Goal: Task Accomplishment & Management: Complete application form

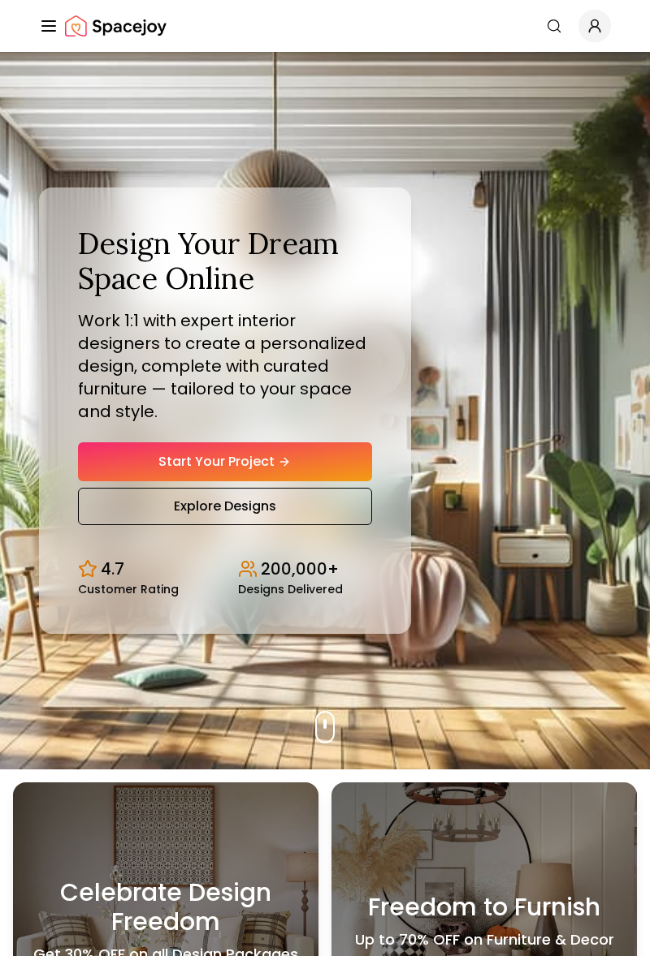
click at [315, 481] on link "Start Your Project" at bounding box center [225, 461] width 294 height 39
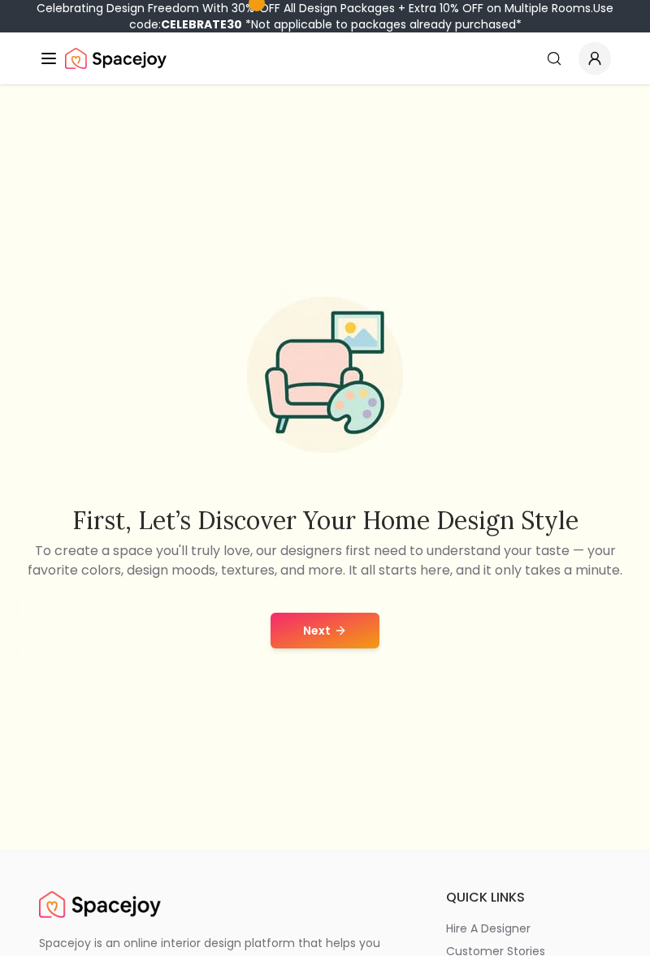
click at [319, 649] on button "Next" at bounding box center [324, 631] width 109 height 36
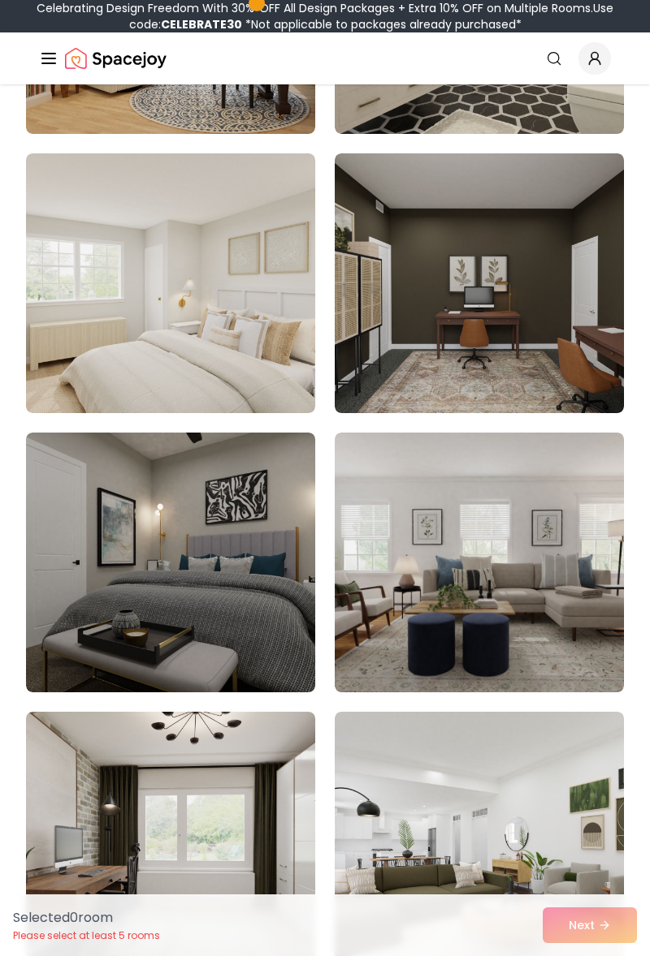
scroll to position [430, 0]
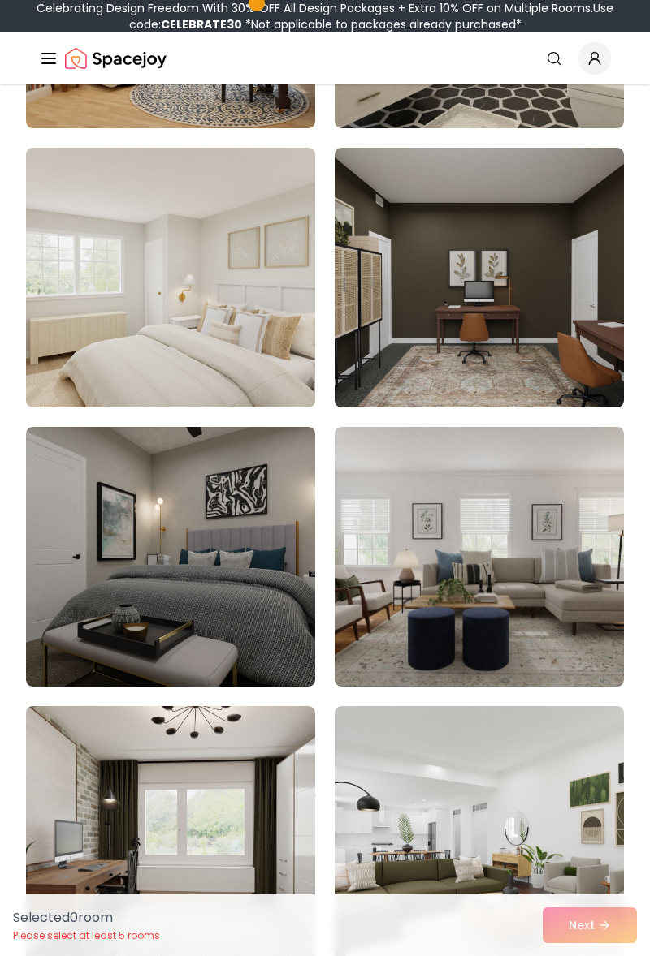
click at [265, 309] on img at bounding box center [170, 278] width 289 height 260
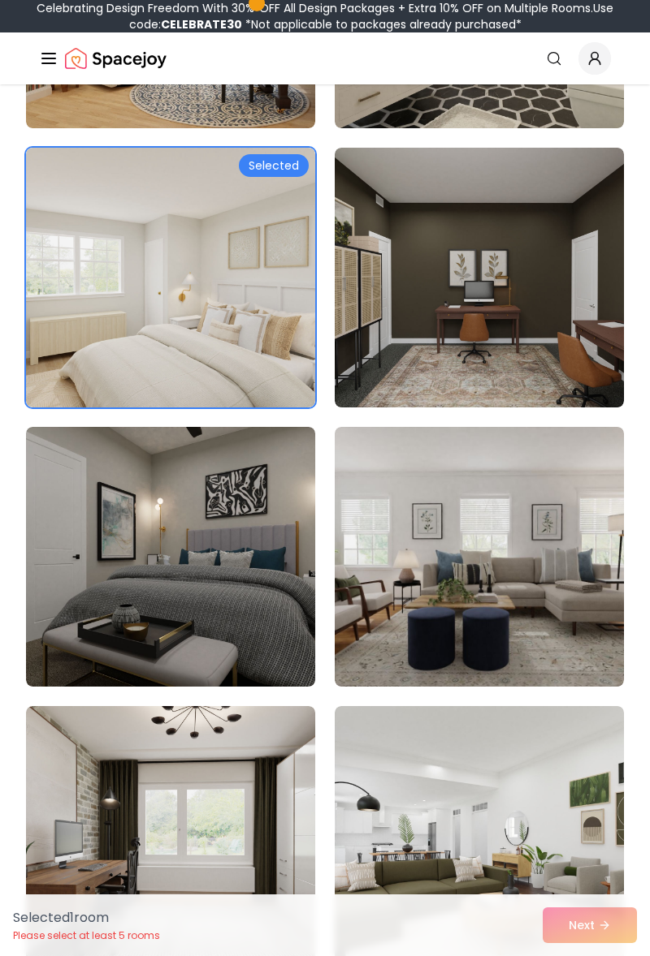
click at [574, 956] on div "Selected 1 room Please select at least 5 rooms Next" at bounding box center [325, 926] width 650 height 62
click at [269, 580] on img at bounding box center [170, 557] width 289 height 260
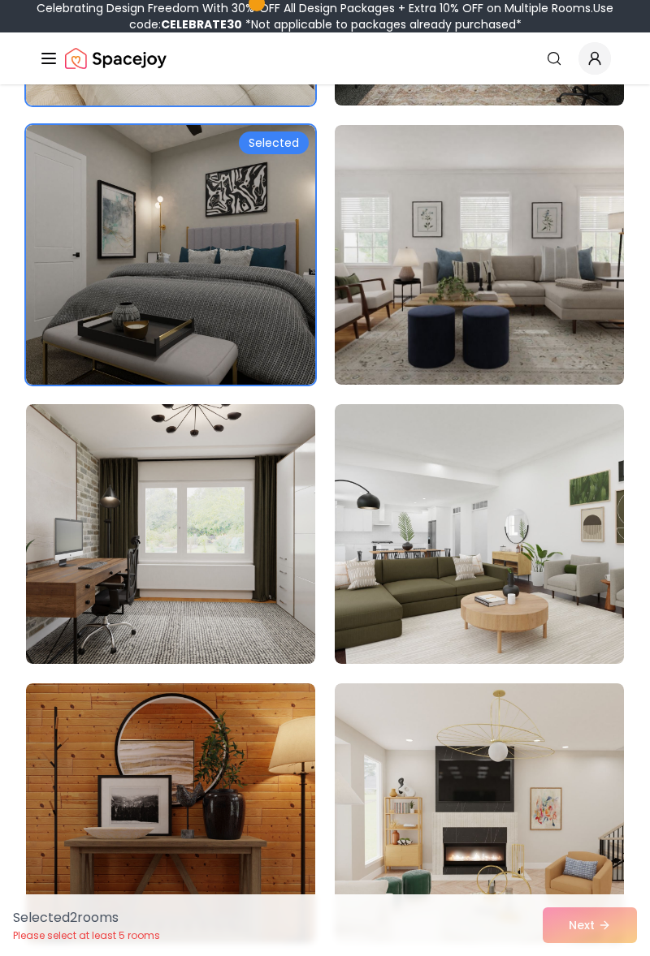
scroll to position [1027, 0]
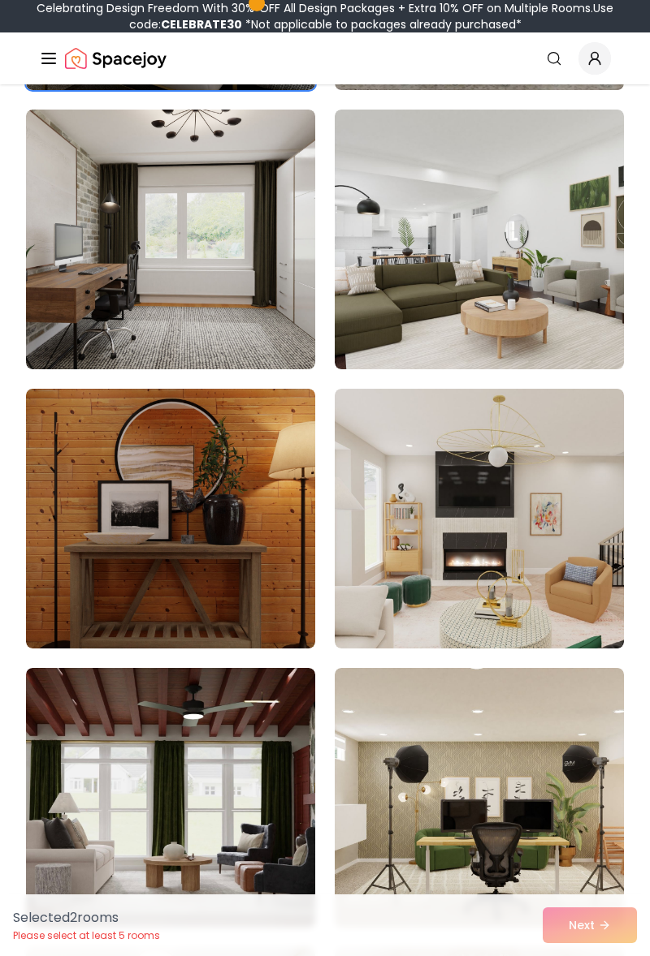
click at [71, 538] on img at bounding box center [170, 519] width 289 height 260
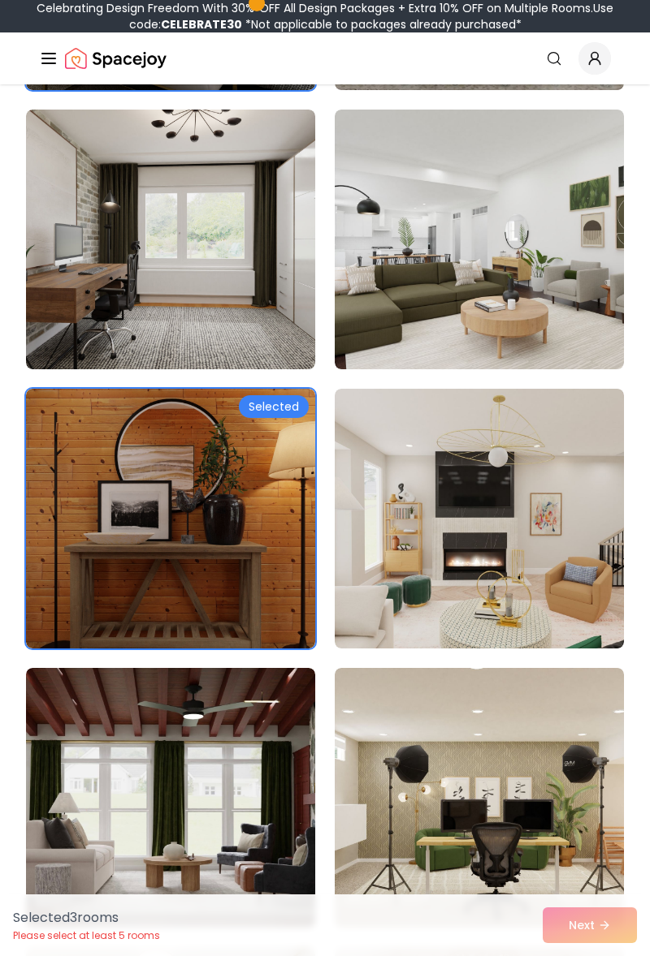
click at [464, 286] on img at bounding box center [478, 240] width 289 height 260
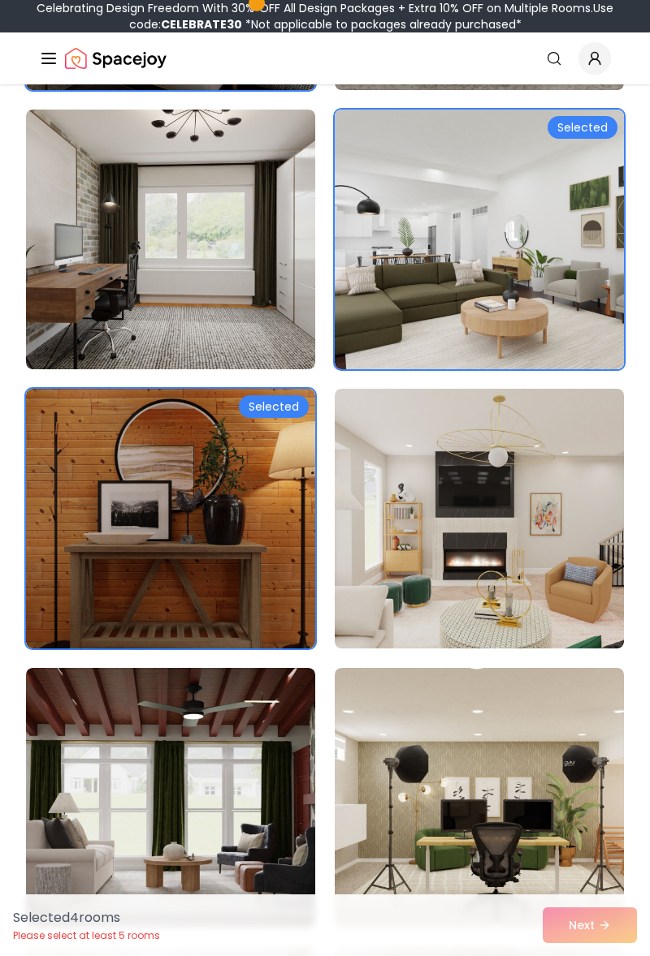
click at [376, 903] on img at bounding box center [478, 798] width 289 height 260
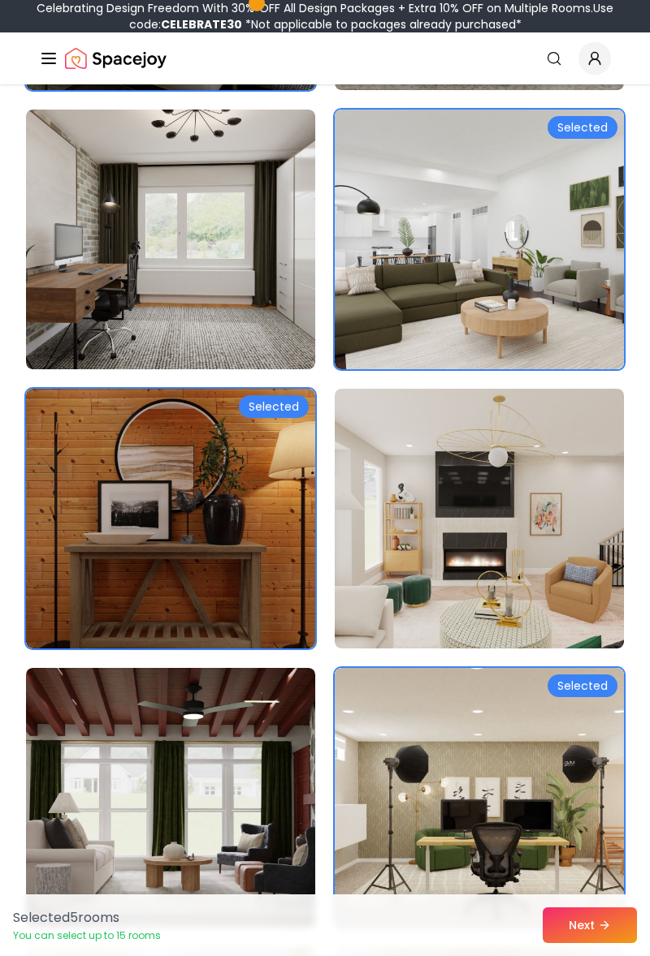
click at [580, 943] on button "Next" at bounding box center [589, 926] width 94 height 36
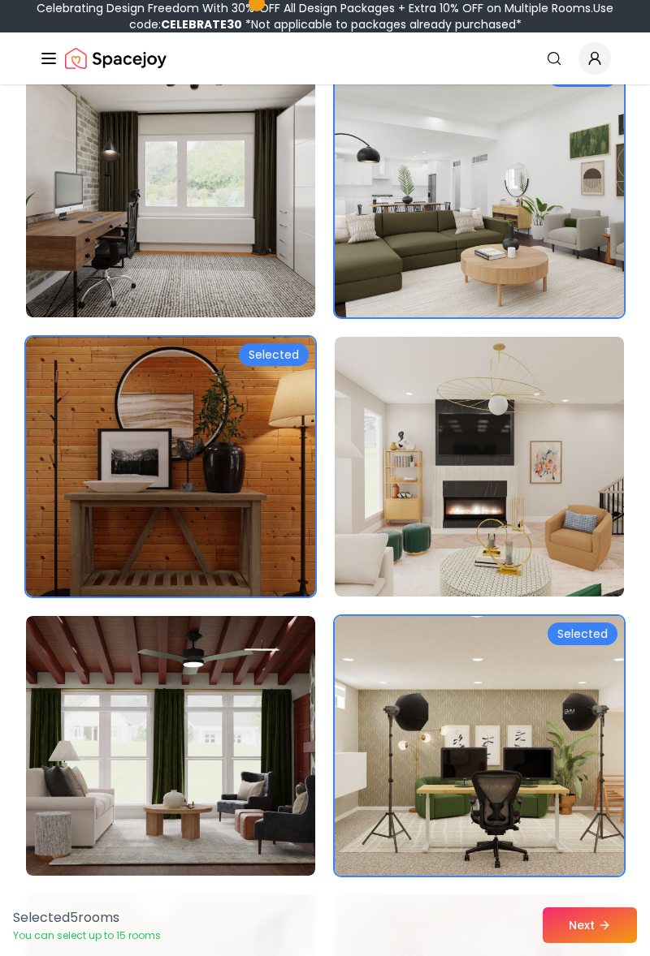
scroll to position [1095, 0]
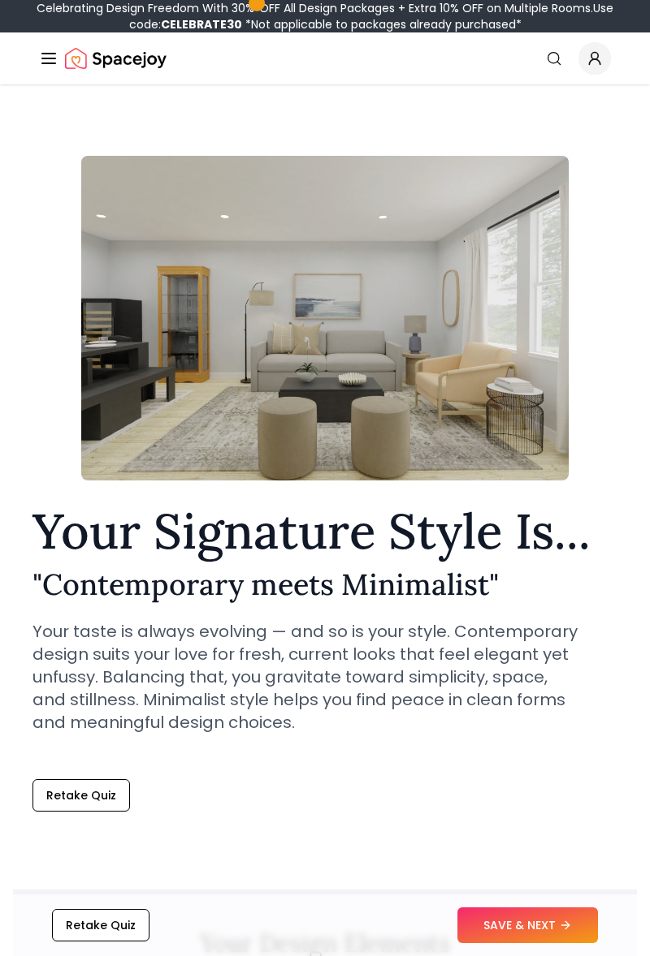
click at [541, 921] on button "SAVE & NEXT" at bounding box center [527, 926] width 140 height 36
click at [88, 799] on button "Retake Quiz" at bounding box center [80, 795] width 97 height 32
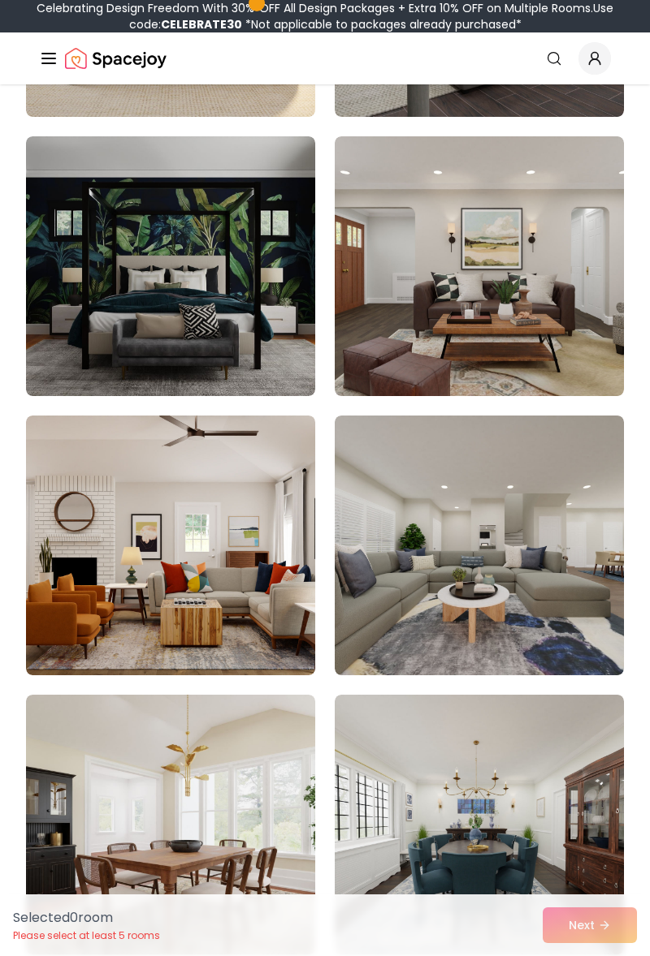
scroll to position [1564, 0]
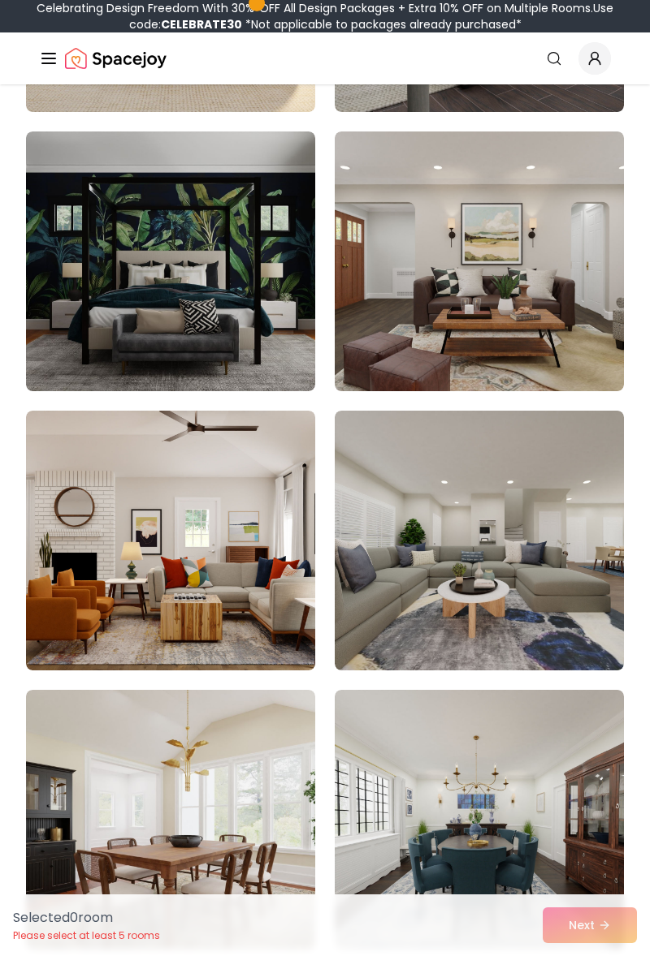
click at [92, 278] on img at bounding box center [170, 262] width 289 height 260
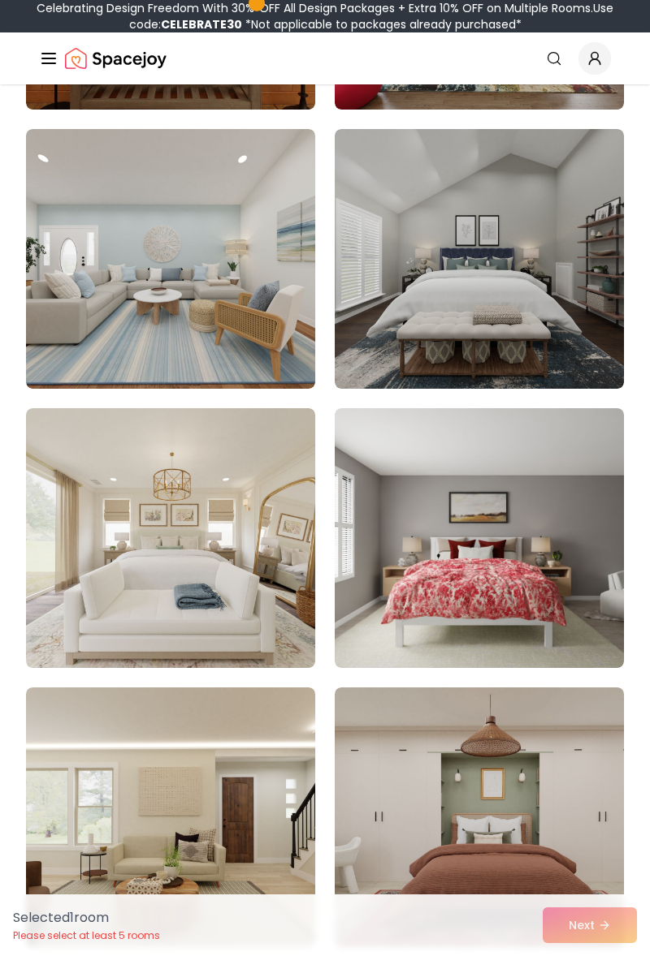
scroll to position [10507, 0]
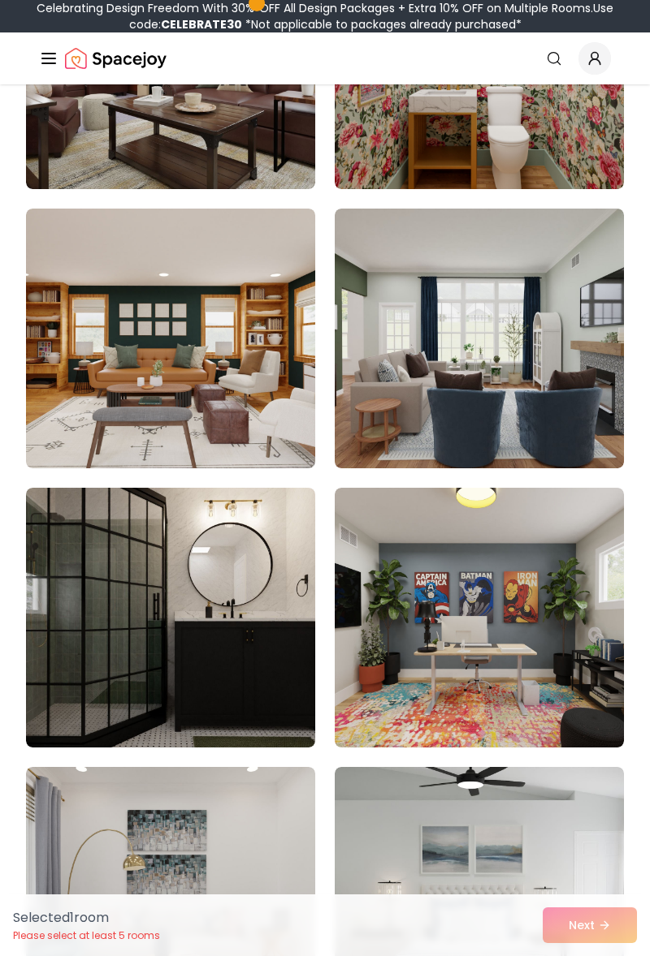
click at [112, 570] on img at bounding box center [170, 618] width 289 height 260
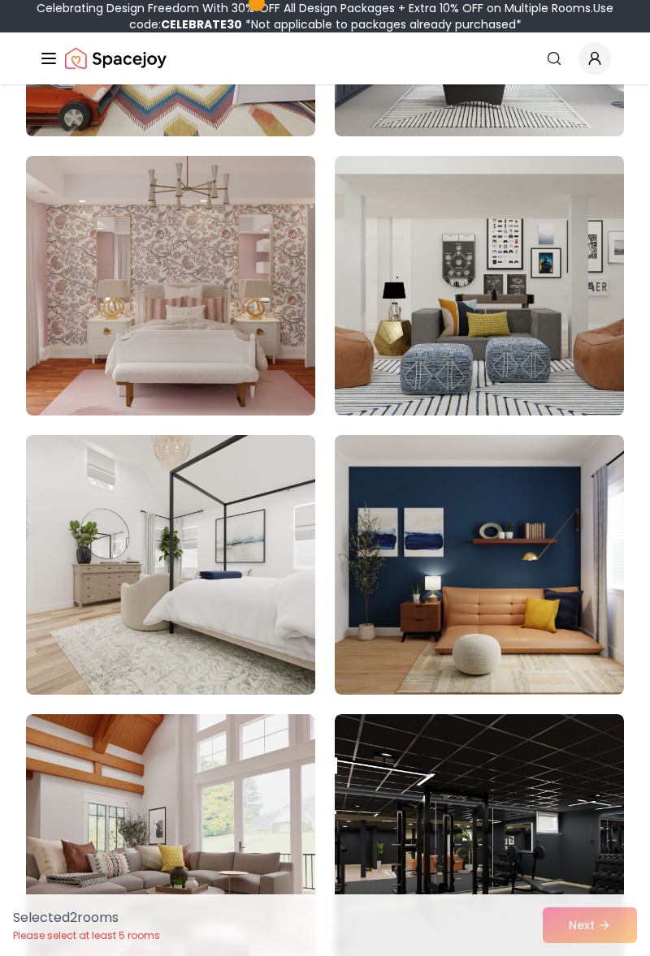
click at [79, 307] on img at bounding box center [170, 286] width 289 height 260
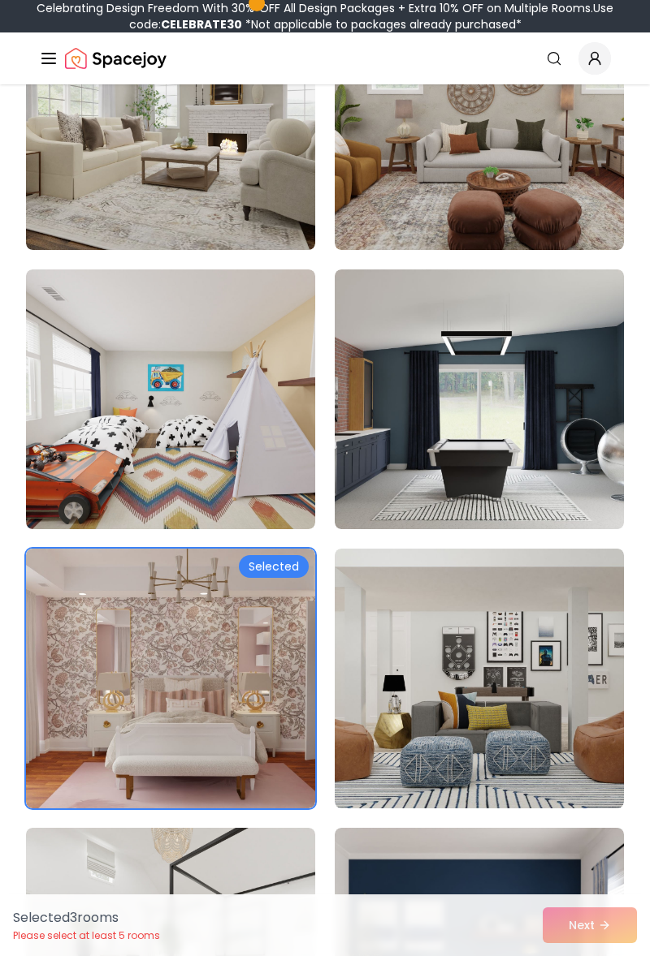
scroll to position [2782, 0]
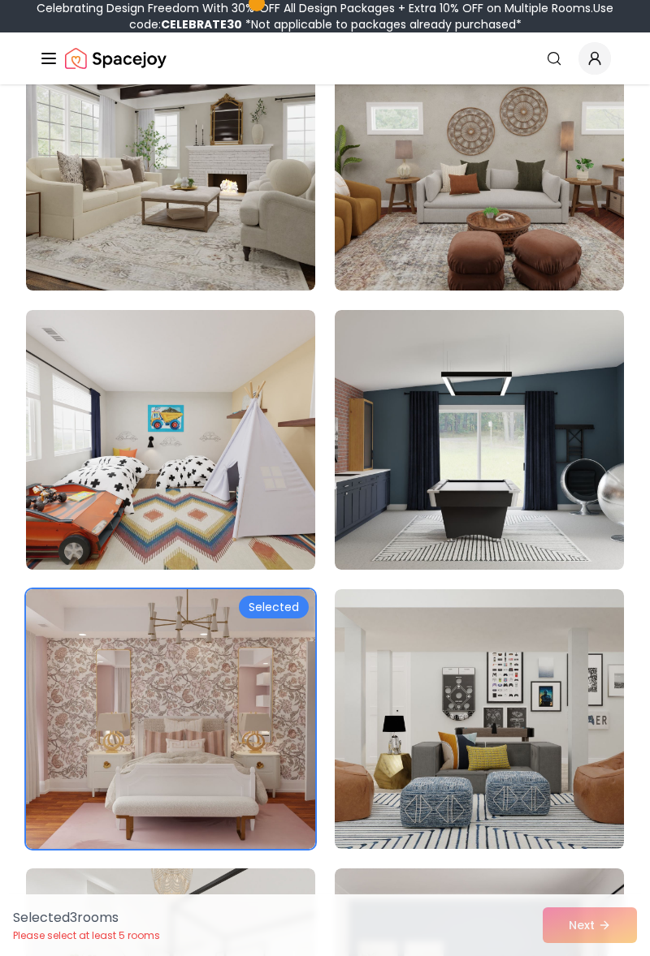
click at [547, 467] on img at bounding box center [478, 440] width 289 height 260
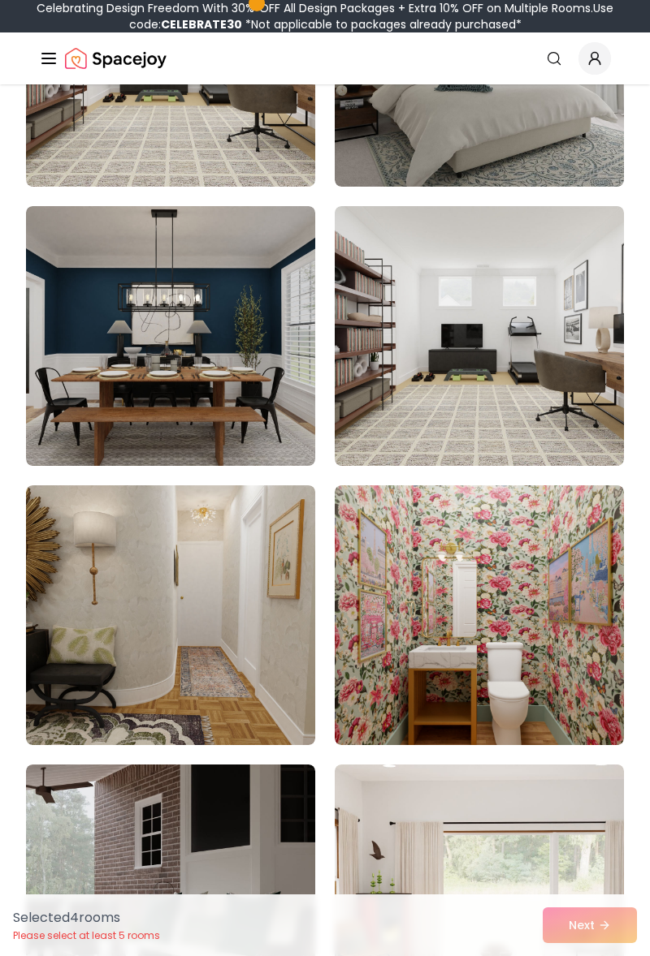
scroll to position [5952, 0]
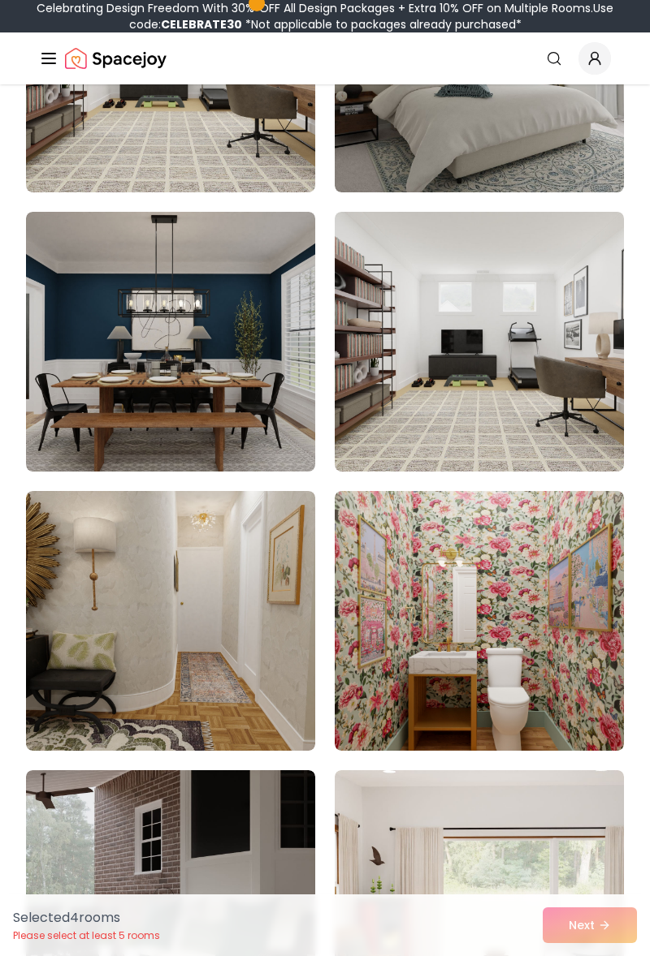
click at [100, 334] on img at bounding box center [170, 342] width 289 height 260
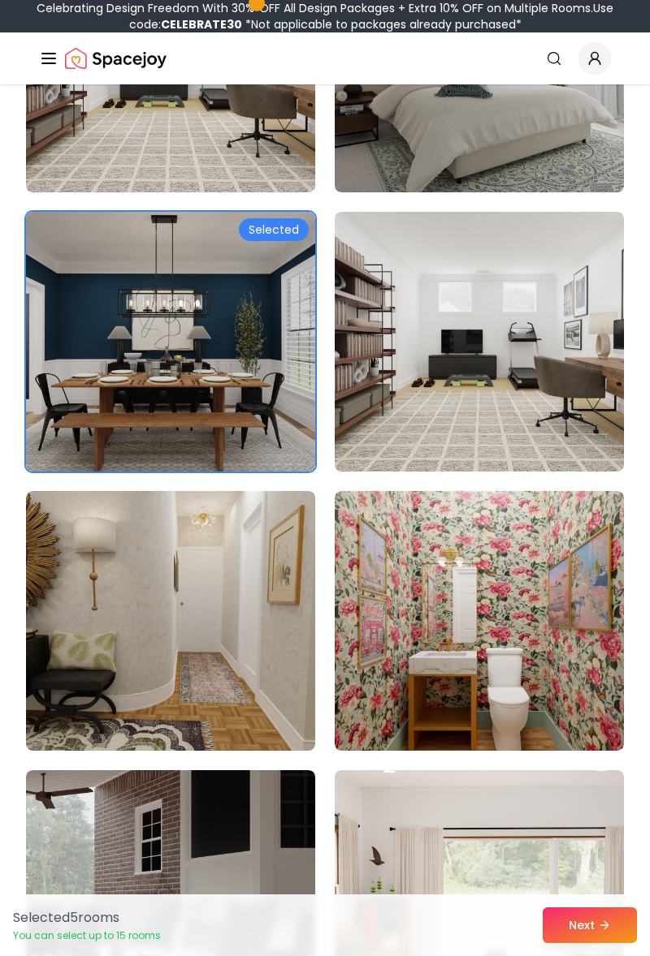
click at [593, 928] on button "Next" at bounding box center [589, 926] width 94 height 36
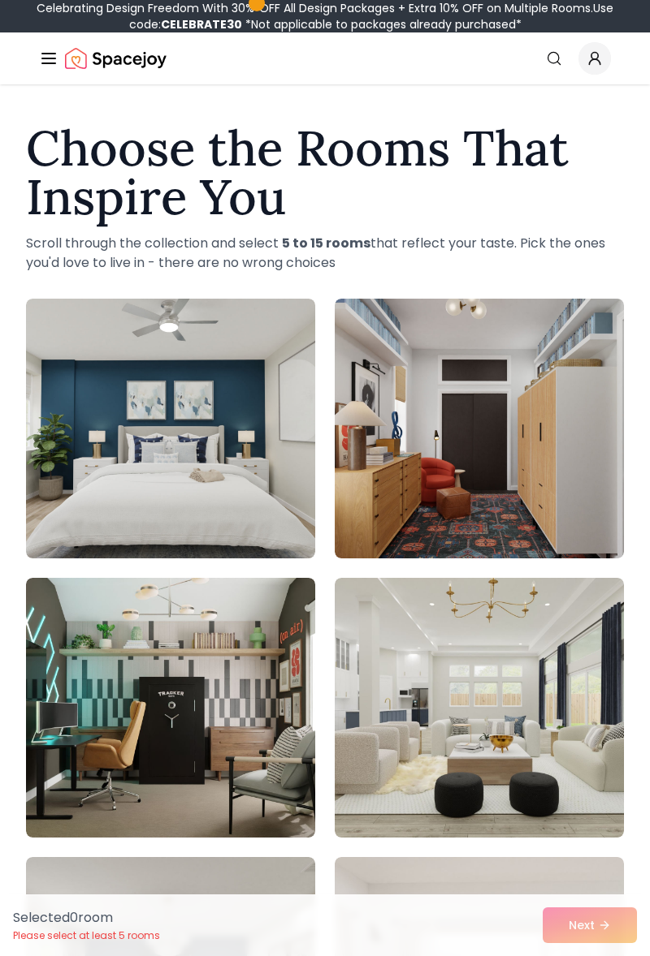
scroll to position [2034, 0]
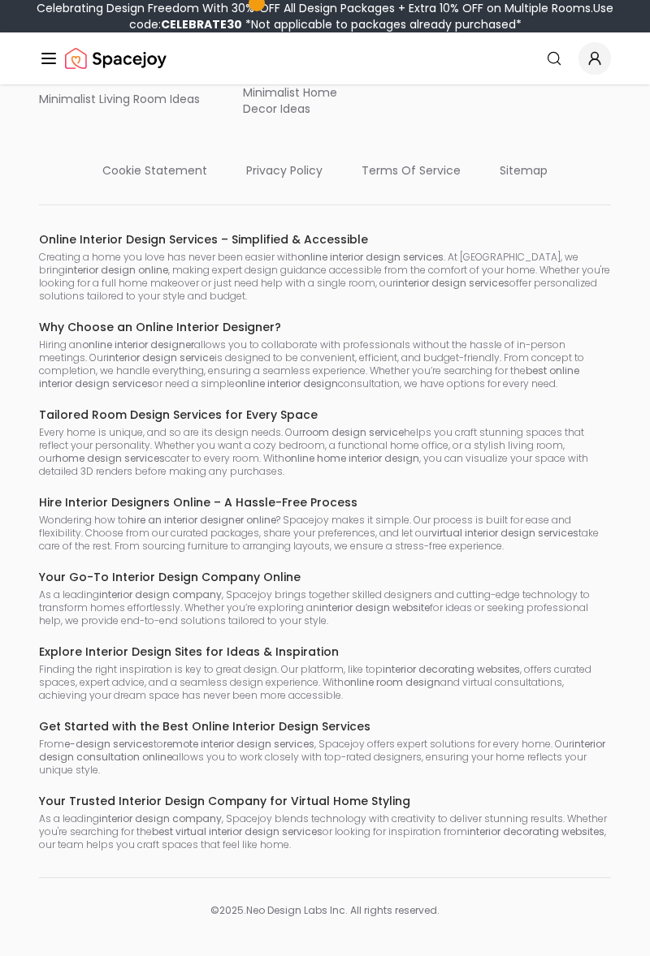
scroll to position [1681, 0]
